Goal: Task Accomplishment & Management: Use online tool/utility

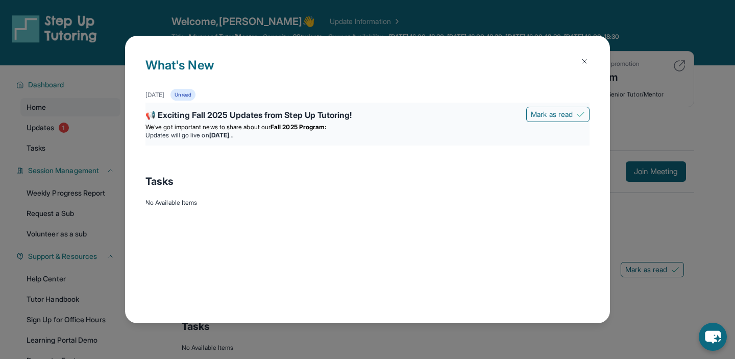
click at [305, 143] on div "📢 Exciting Fall 2025 Updates from Step Up Tutoring! [PERSON_NAME] as read We’ve…" at bounding box center [367, 124] width 444 height 43
click at [280, 125] on strong "Fall 2025 Program:" at bounding box center [299, 127] width 56 height 8
click at [246, 111] on div "📢 Exciting Fall 2025 Updates from Step Up Tutoring!" at bounding box center [367, 116] width 444 height 14
click at [200, 121] on div "📢 Exciting Fall 2025 Updates from Step Up Tutoring!" at bounding box center [367, 116] width 444 height 14
click at [224, 118] on div "📢 Exciting Fall 2025 Updates from Step Up Tutoring!" at bounding box center [367, 116] width 444 height 14
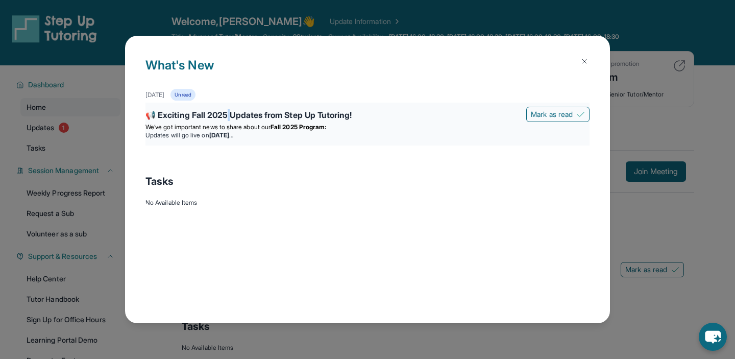
click at [224, 118] on div "📢 Exciting Fall 2025 Updates from Step Up Tutoring!" at bounding box center [367, 116] width 444 height 14
click at [193, 89] on div "Unread" at bounding box center [182, 95] width 25 height 12
click at [195, 95] on div "Unread" at bounding box center [182, 95] width 25 height 12
click at [288, 120] on div "📢 Exciting Fall 2025 Updates from Step Up Tutoring!" at bounding box center [367, 116] width 444 height 14
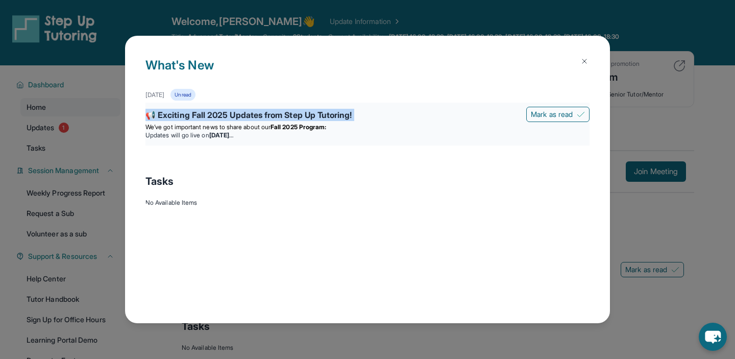
click at [288, 120] on div "📢 Exciting Fall 2025 Updates from Step Up Tutoring!" at bounding box center [367, 116] width 444 height 14
click at [283, 116] on div "📢 Exciting Fall 2025 Updates from Step Up Tutoring!" at bounding box center [367, 116] width 444 height 14
click at [253, 116] on div "📢 Exciting Fall 2025 Updates from Step Up Tutoring!" at bounding box center [367, 116] width 444 height 14
click at [149, 112] on div "📢 Exciting Fall 2025 Updates from Step Up Tutoring!" at bounding box center [367, 116] width 444 height 14
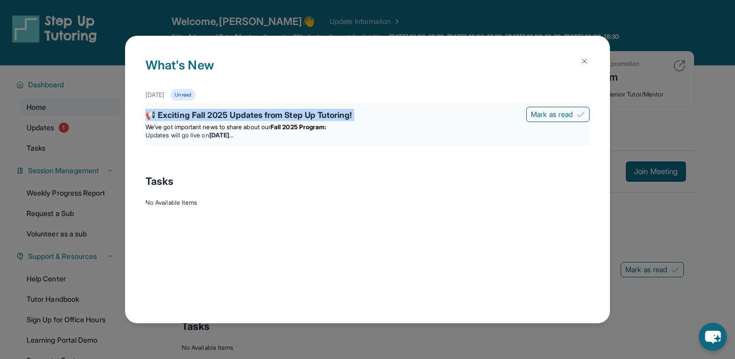
click at [149, 112] on div "📢 Exciting Fall 2025 Updates from Step Up Tutoring!" at bounding box center [367, 116] width 444 height 14
click at [535, 114] on span "Mark as read" at bounding box center [552, 114] width 42 height 10
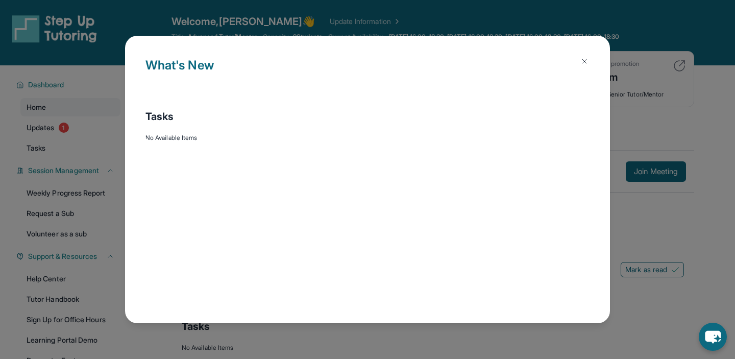
click at [585, 66] on button at bounding box center [584, 61] width 20 height 20
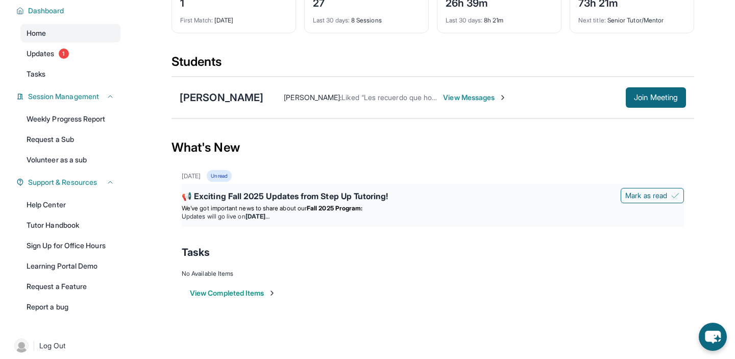
scroll to position [75, 0]
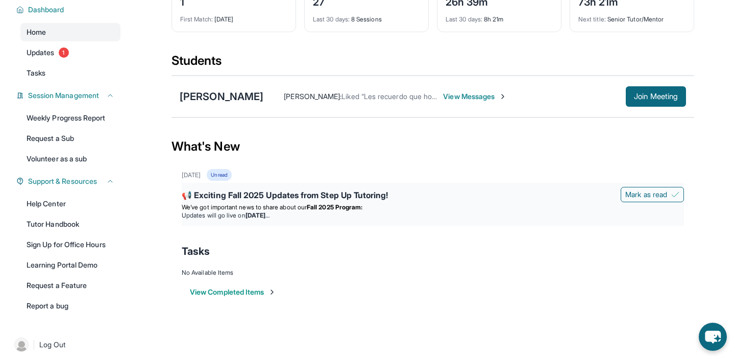
click at [309, 187] on div "📢 Exciting Fall 2025 Updates from Step Up Tutoring! [PERSON_NAME] as read We’ve…" at bounding box center [433, 204] width 502 height 43
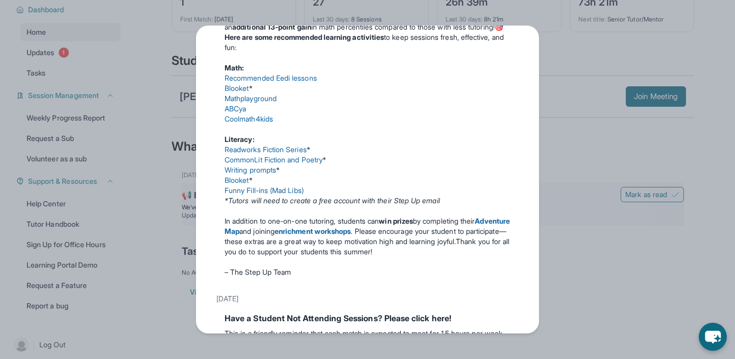
scroll to position [0, 0]
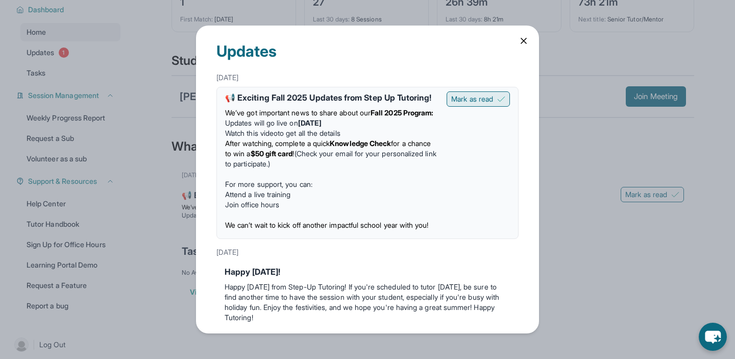
click at [479, 96] on span "Mark as read" at bounding box center [472, 99] width 42 height 10
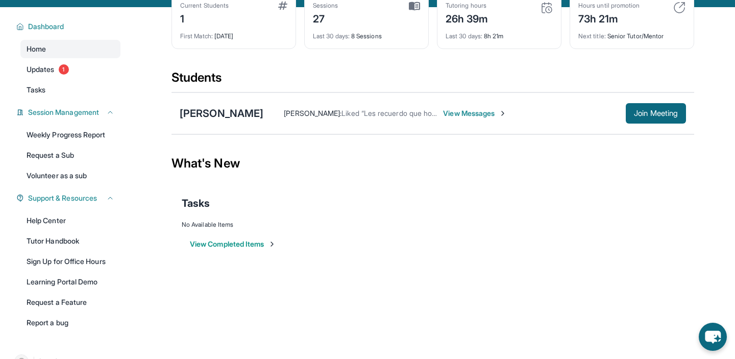
scroll to position [58, 0]
click at [51, 70] on span "Updates" at bounding box center [41, 70] width 28 height 10
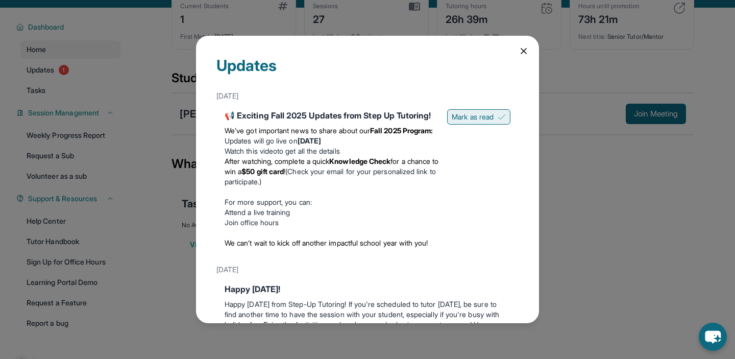
click at [471, 118] on span "Mark as read" at bounding box center [473, 117] width 42 height 10
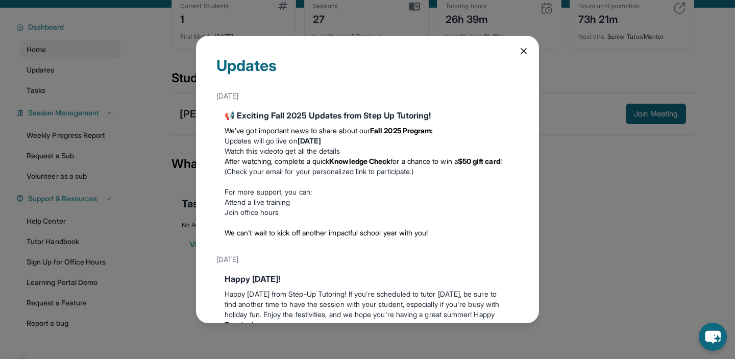
click at [524, 50] on icon at bounding box center [524, 51] width 10 height 10
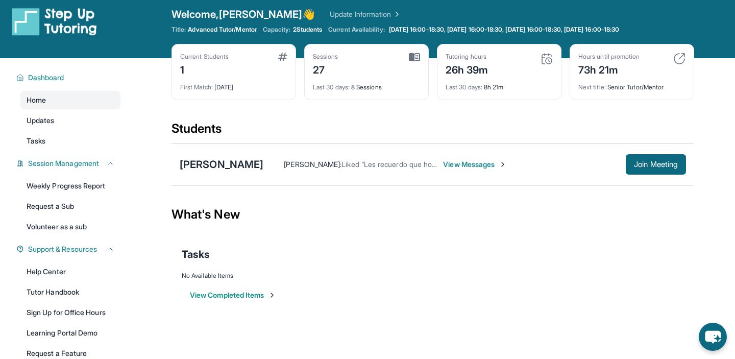
scroll to position [0, 0]
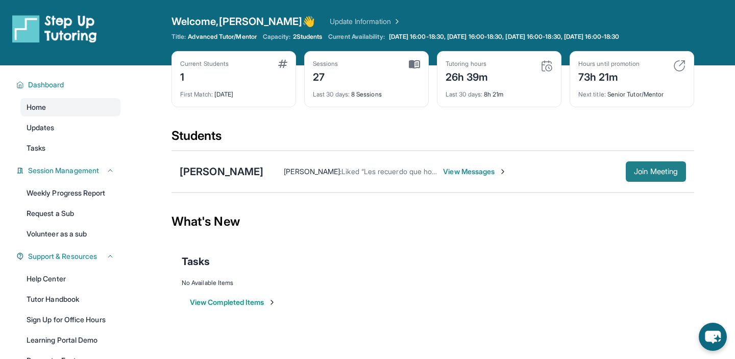
click at [629, 169] on button "Join Meeting" at bounding box center [656, 171] width 60 height 20
